Goal: Check status: Check status

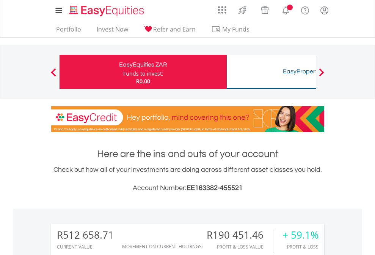
scroll to position [73, 119]
click at [123, 72] on div "Funds to invest:" at bounding box center [143, 74] width 40 height 8
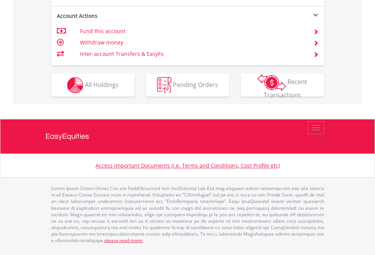
scroll to position [713, 0]
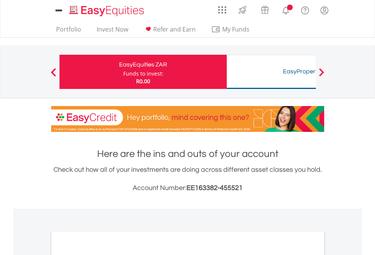
scroll to position [456, 0]
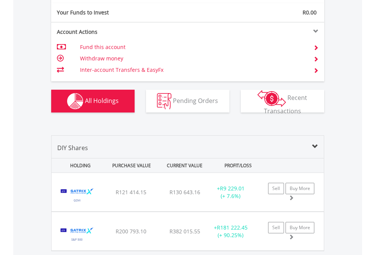
scroll to position [844, 0]
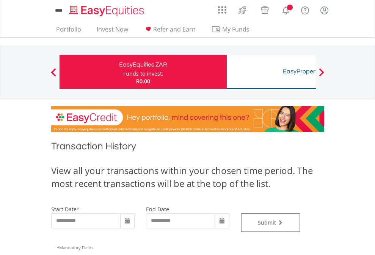
click at [123, 72] on div "Funds to invest:" at bounding box center [143, 74] width 40 height 8
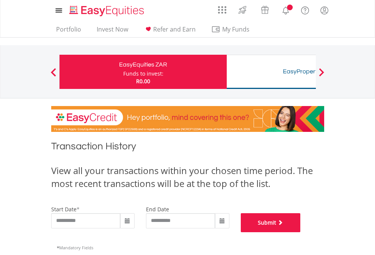
click at [301, 232] on button "Submit" at bounding box center [271, 222] width 60 height 19
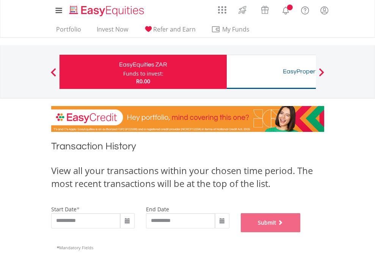
scroll to position [308, 0]
